Goal: Transaction & Acquisition: Purchase product/service

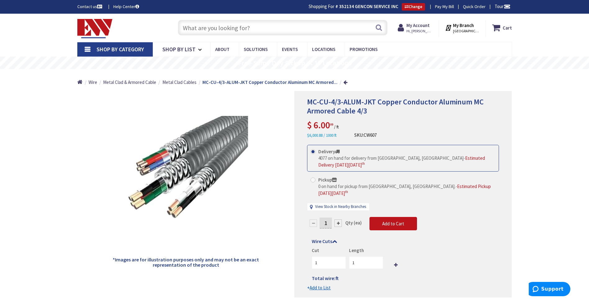
drag, startPoint x: 249, startPoint y: 25, endPoint x: 77, endPoint y: 32, distance: 171.8
click at [78, 32] on div "Toggle Nav Search Cart My Cart Close" at bounding box center [295, 27] width 444 height 21
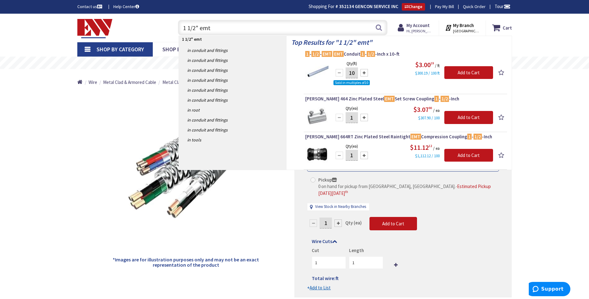
drag, startPoint x: 215, startPoint y: 28, endPoint x: 20, endPoint y: 32, distance: 195.7
click at [20, 32] on div "Skip to Content Toggle Nav 1 1/2" emt 1 1/2" emt Search Cart My Cart Close" at bounding box center [294, 28] width 589 height 28
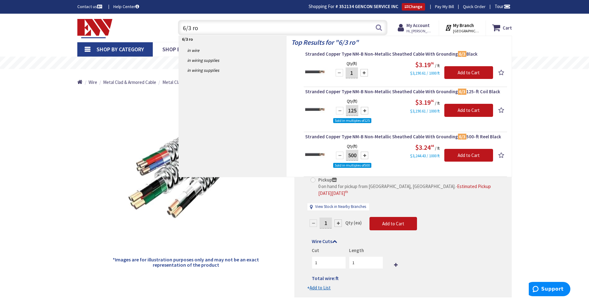
drag, startPoint x: 198, startPoint y: 31, endPoint x: 39, endPoint y: 27, distance: 159.3
click at [39, 27] on div "Skip to Content Toggle Nav 6/3 ro 6/3 ro Search Cart My Cart Close" at bounding box center [294, 28] width 589 height 28
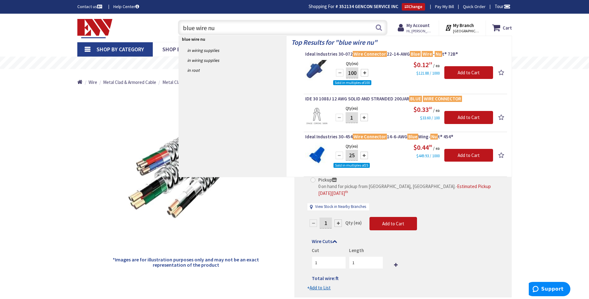
drag, startPoint x: 221, startPoint y: 30, endPoint x: 77, endPoint y: 37, distance: 144.9
click at [78, 37] on div "Toggle Nav blue wire nu blue wire nu Search Cart My Cart Close" at bounding box center [295, 27] width 444 height 21
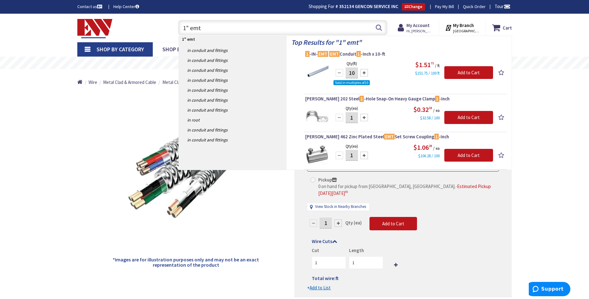
click at [186, 29] on input "1" emt" at bounding box center [283, 28] width 210 height 16
drag, startPoint x: 206, startPoint y: 29, endPoint x: 70, endPoint y: 30, distance: 135.1
click at [71, 30] on div "Skip to Content Toggle Nav 1 " emt 1 " emt Search Cart My Cart Close" at bounding box center [295, 28] width 466 height 28
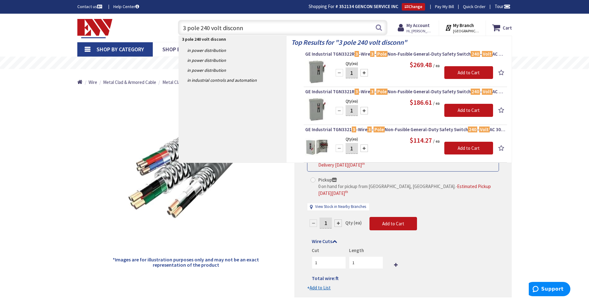
drag, startPoint x: 249, startPoint y: 28, endPoint x: 213, endPoint y: 29, distance: 36.4
click at [213, 29] on input "3 pole 240 volt disconn" at bounding box center [283, 28] width 210 height 16
click at [200, 26] on input "3 pole 240 volt disconn" at bounding box center [283, 28] width 210 height 16
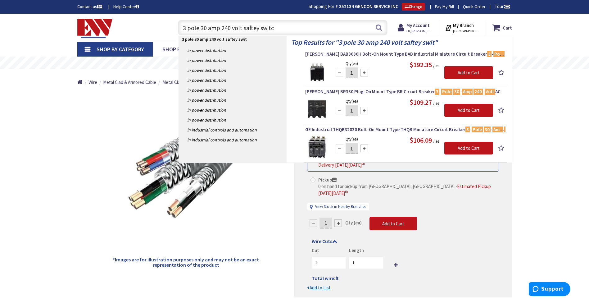
type input "3 pole 30 amp 240 volt saftey switch"
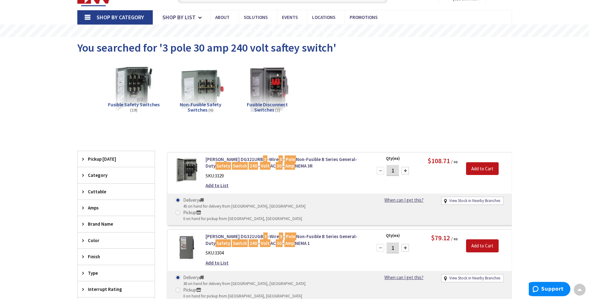
type input "[GEOGRAPHIC_DATA], [GEOGRAPHIC_DATA]"
click at [209, 90] on img at bounding box center [200, 89] width 56 height 56
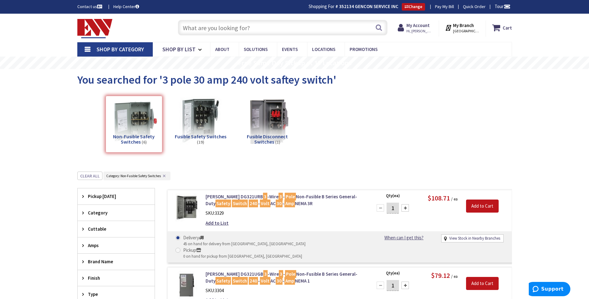
click at [192, 26] on input "text" at bounding box center [283, 28] width 210 height 16
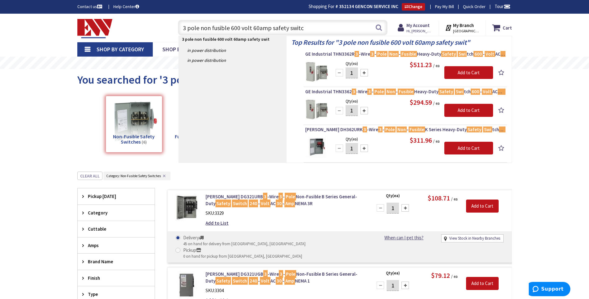
type input "3 pole non fusible 600 volt 60amp safety switch"
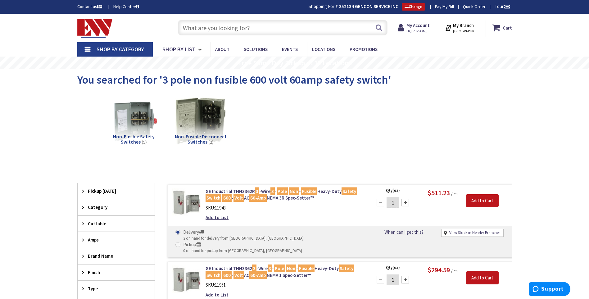
click at [221, 29] on input "text" at bounding box center [283, 28] width 210 height 16
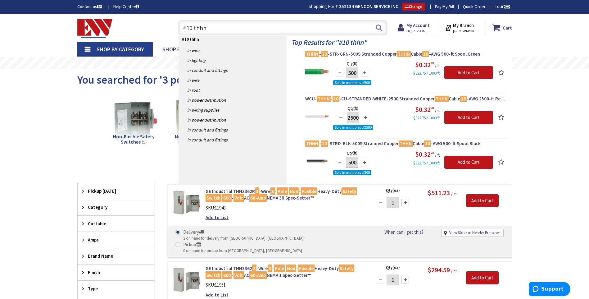
type input "#10 thhn"
click at [365, 75] on div at bounding box center [364, 72] width 7 height 7
click at [341, 72] on div at bounding box center [339, 72] width 7 height 7
type input "500"
drag, startPoint x: 214, startPoint y: 31, endPoint x: 83, endPoint y: 34, distance: 131.4
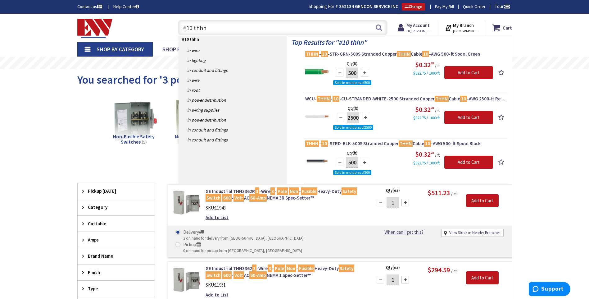
click at [83, 34] on div "Toggle Nav #10 thhn #10 thhn Search Cart My Cart Close" at bounding box center [295, 27] width 444 height 21
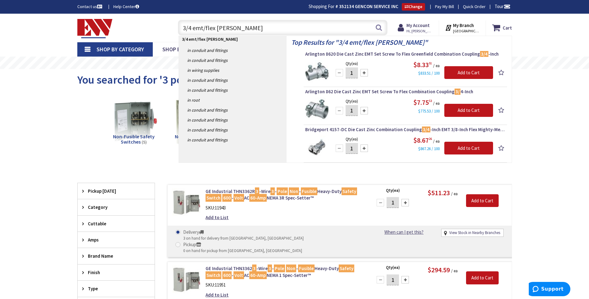
drag, startPoint x: 238, startPoint y: 29, endPoint x: -194, endPoint y: 85, distance: 436.4
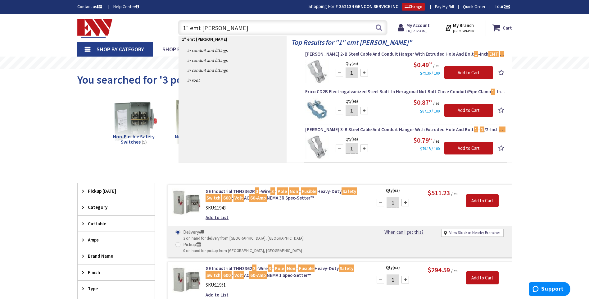
drag, startPoint x: 238, startPoint y: 28, endPoint x: -35, endPoint y: 30, distance: 273.3
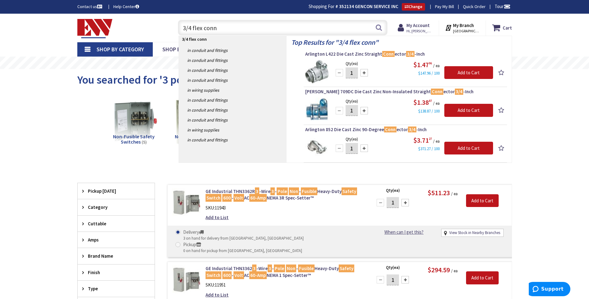
drag, startPoint x: 229, startPoint y: 30, endPoint x: -41, endPoint y: 32, distance: 270.5
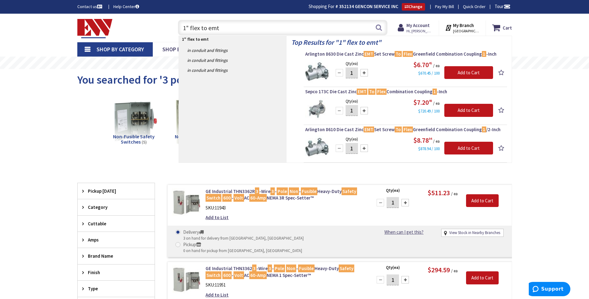
drag, startPoint x: 248, startPoint y: 25, endPoint x: -85, endPoint y: 40, distance: 333.5
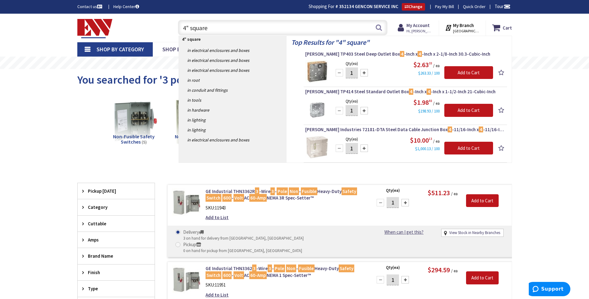
drag, startPoint x: 167, startPoint y: 37, endPoint x: 24, endPoint y: 57, distance: 144.5
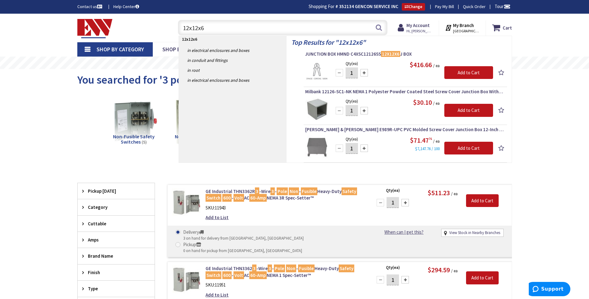
drag, startPoint x: 210, startPoint y: 25, endPoint x: 80, endPoint y: 16, distance: 130.4
click at [81, 16] on div "Skip to Content Toggle Nav 12x12x6 12x12x6 Search Cart My Cart Close" at bounding box center [295, 28] width 466 height 28
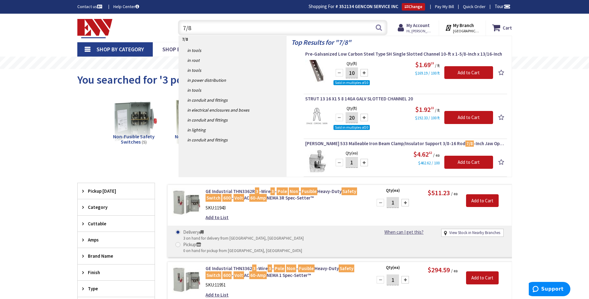
type input "7/8"
